Goal: Transaction & Acquisition: Purchase product/service

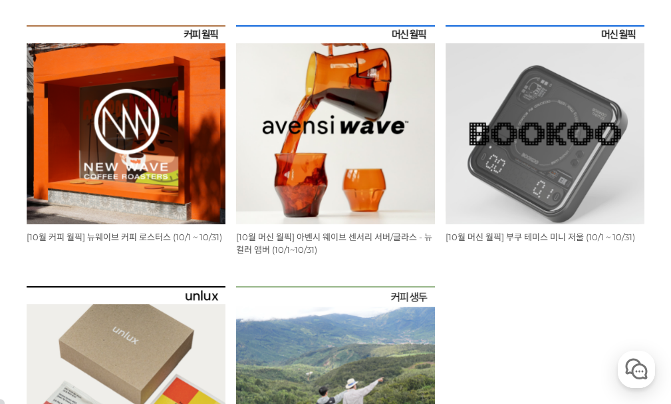
scroll to position [332, 0]
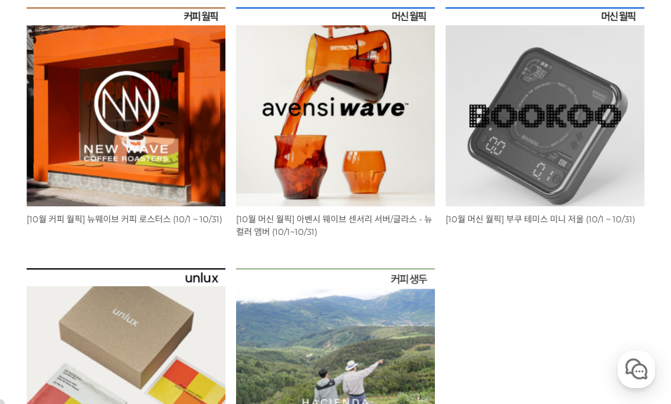
click at [574, 177] on img at bounding box center [544, 106] width 199 height 199
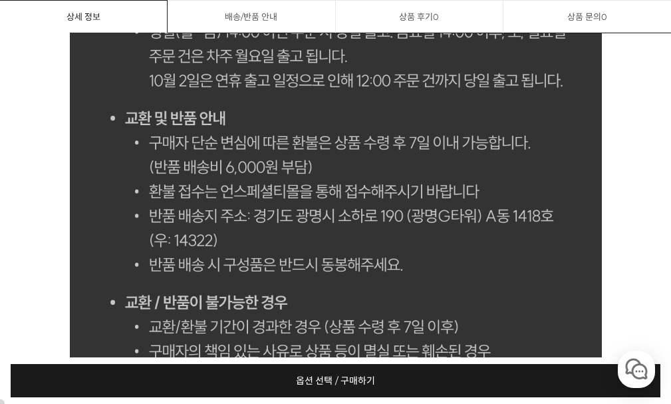
scroll to position [12717, 0]
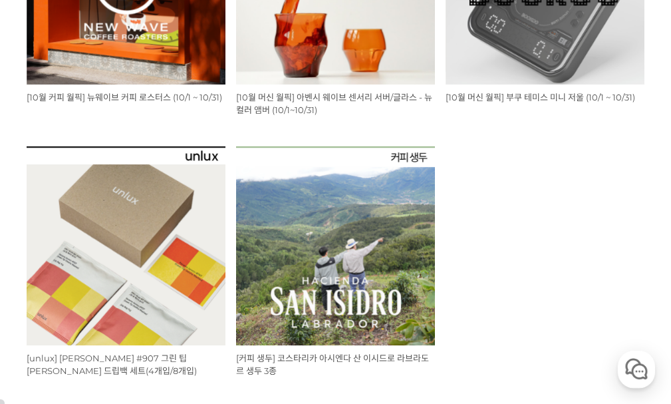
scroll to position [332, 0]
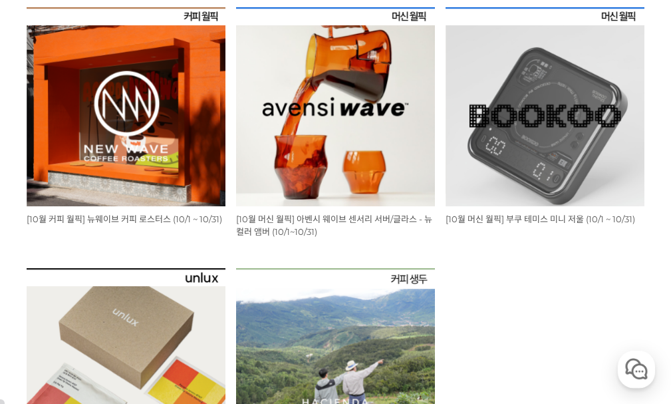
click at [328, 148] on img at bounding box center [335, 106] width 199 height 199
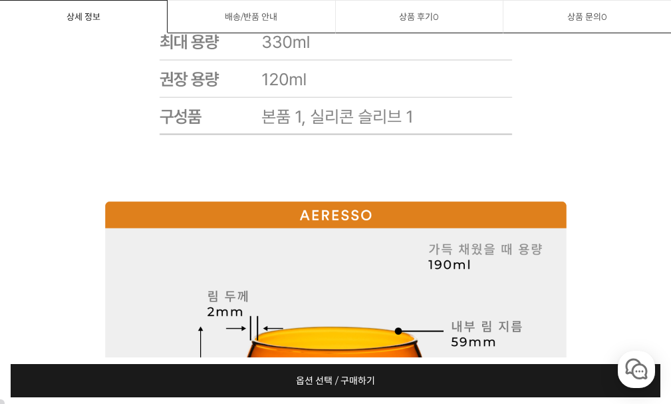
scroll to position [12241, 0]
